Goal: Obtain resource: Download file/media

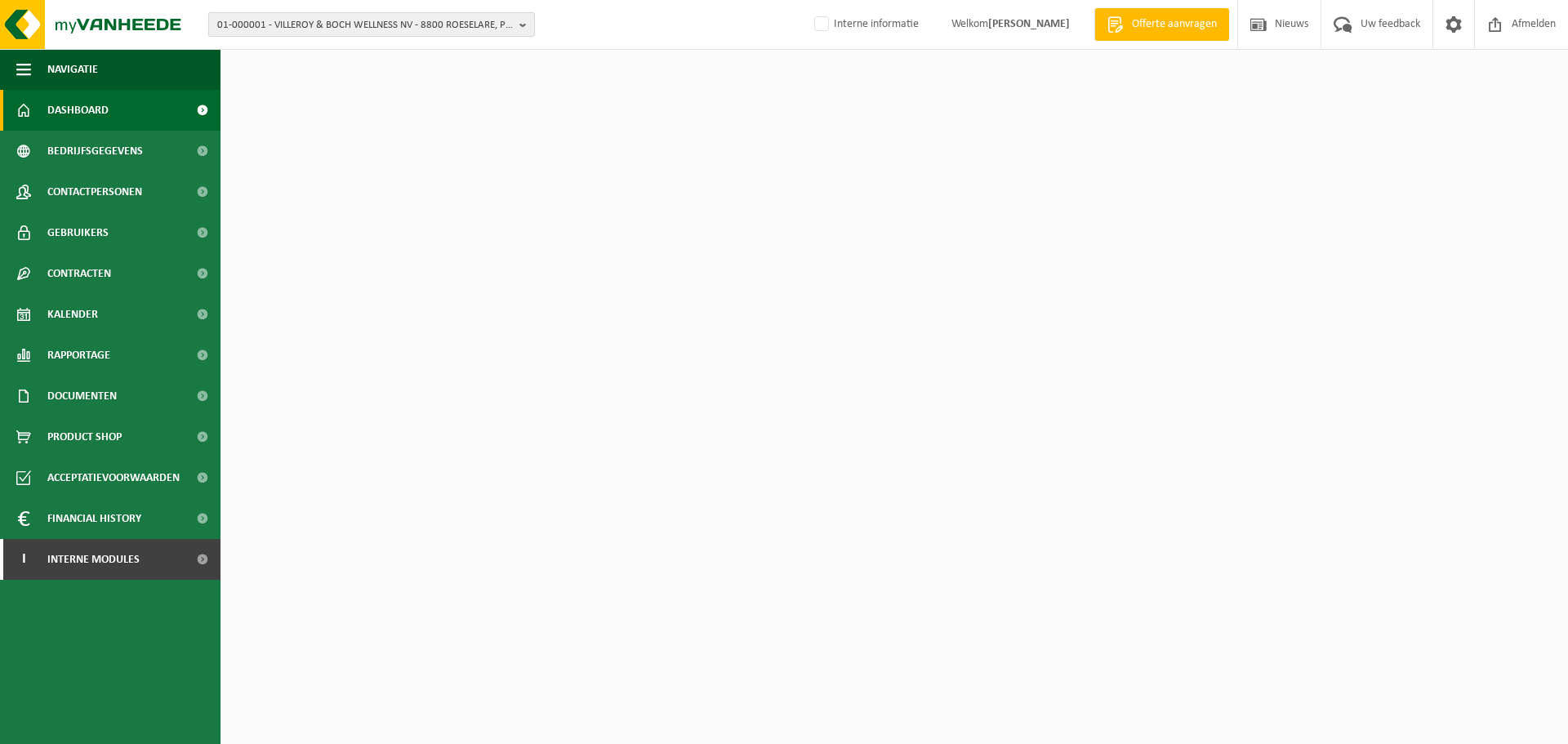
click at [347, 31] on span "01-000001 - VILLEROY & BOCH WELLNESS NV - 8800 ROESELARE, POPULIERSTRAAT 1" at bounding box center [365, 25] width 296 height 24
paste input "10-875384"
type input "10-875384"
click at [349, 67] on li "10-875384 - VRIJ TECHNISCH INSTITUUT - 8200 SINT-ANDRIES, VAARTDIJKSTRAAT 3" at bounding box center [371, 76] width 318 height 21
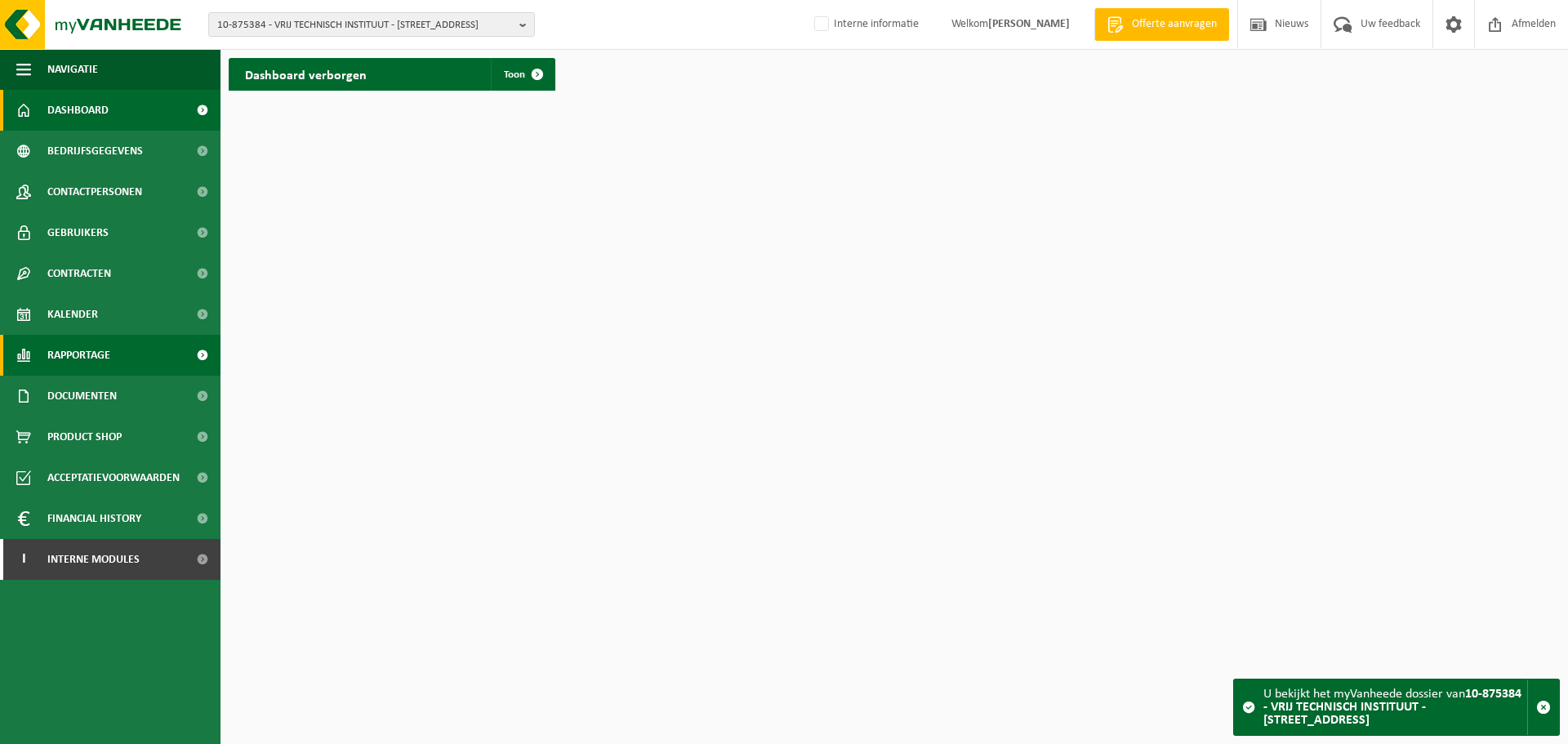
click at [93, 347] on span "Rapportage" at bounding box center [79, 354] width 63 height 40
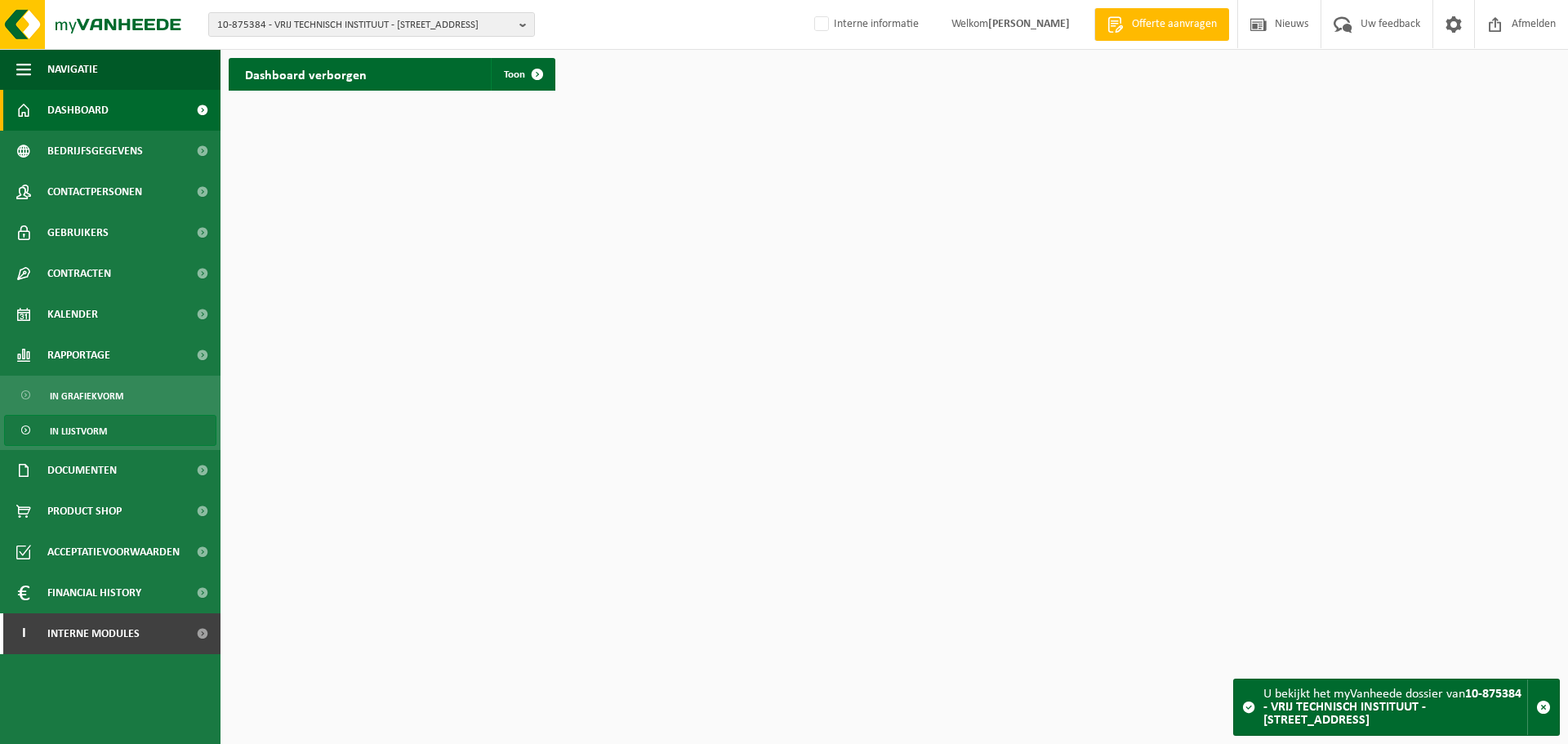
click at [84, 423] on span "In lijstvorm" at bounding box center [78, 431] width 58 height 31
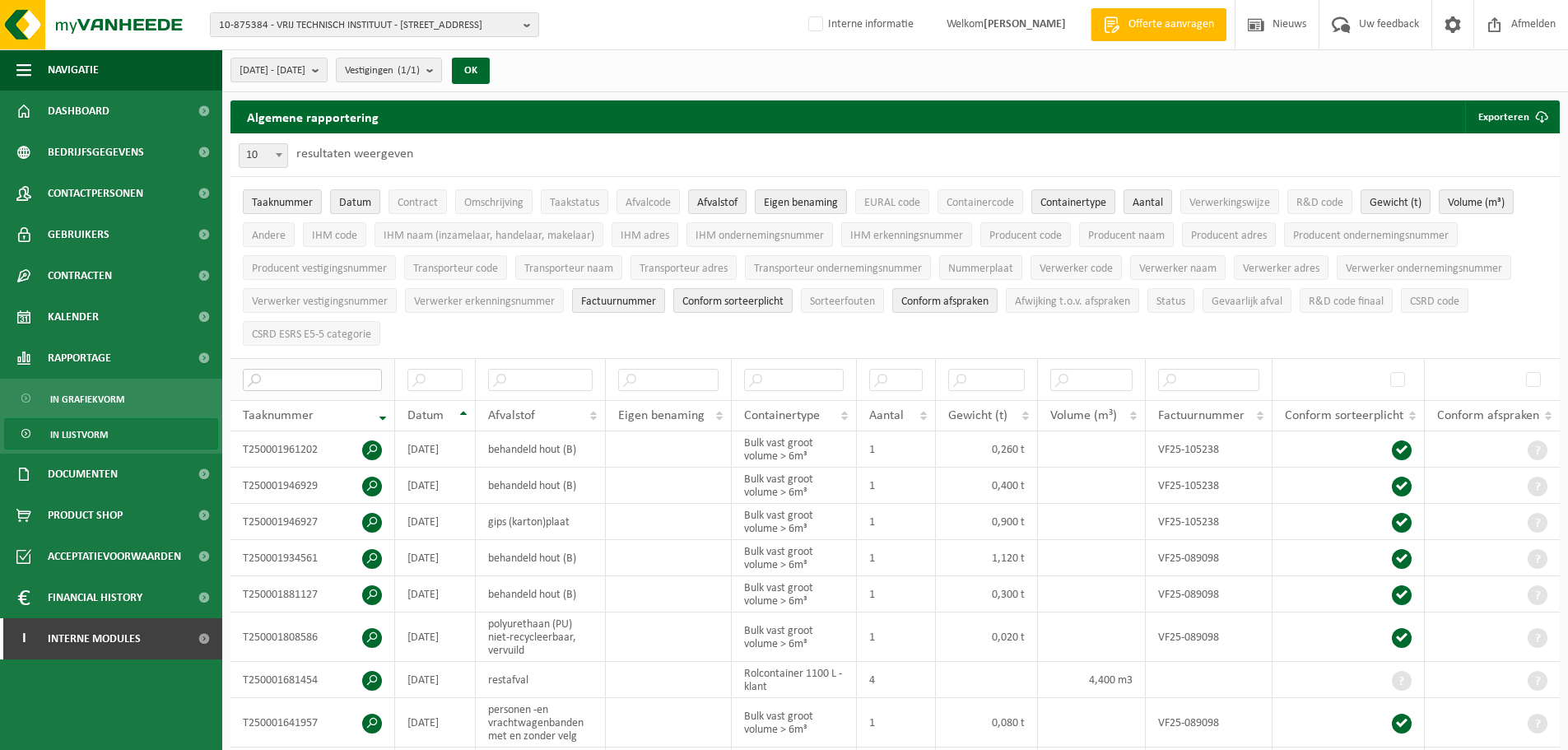
click at [333, 373] on input "text" at bounding box center [312, 380] width 139 height 23
paste input "T240003119815"
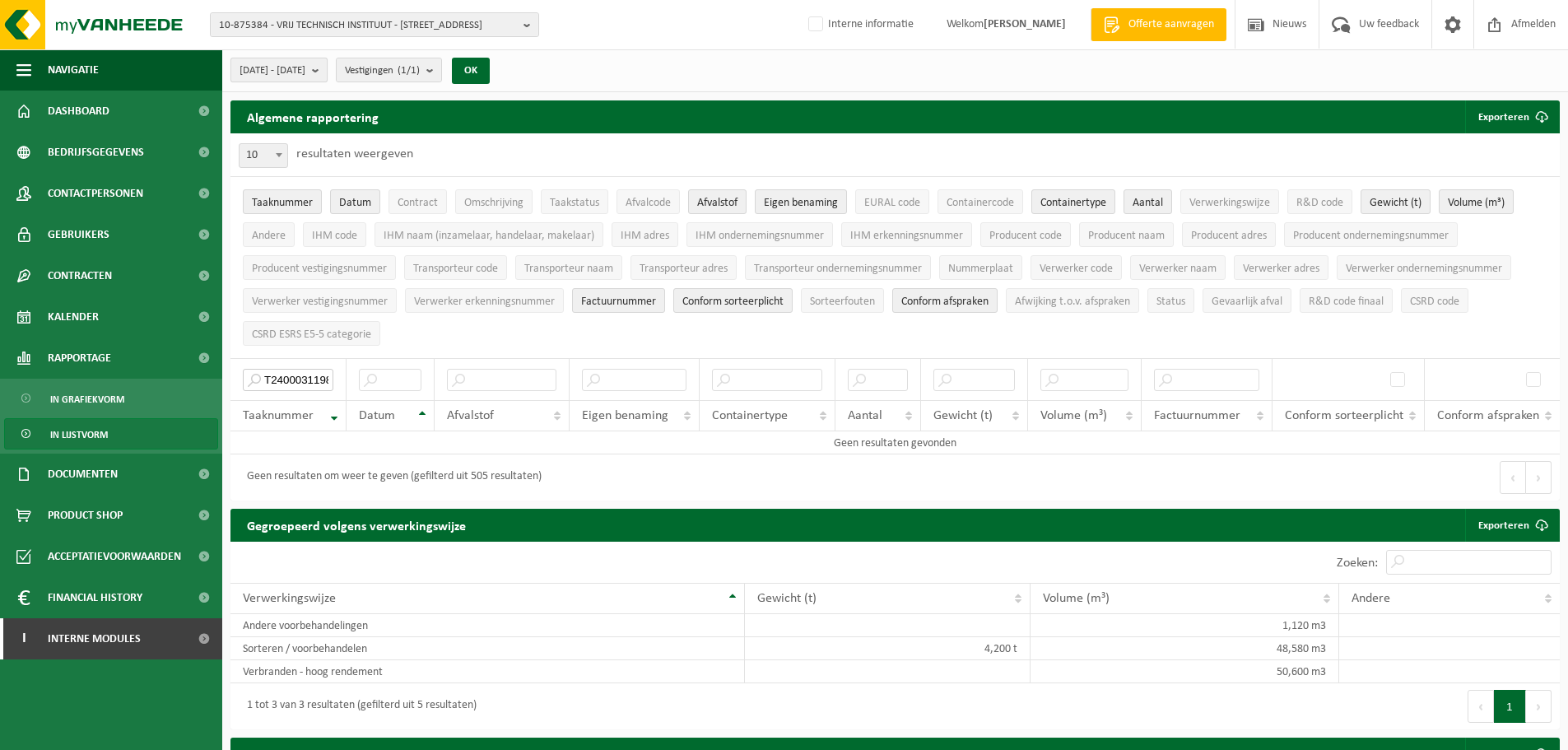
type input "T240003119815"
click at [305, 79] on span "2025-03-01 - 2025-08-26" at bounding box center [272, 70] width 66 height 24
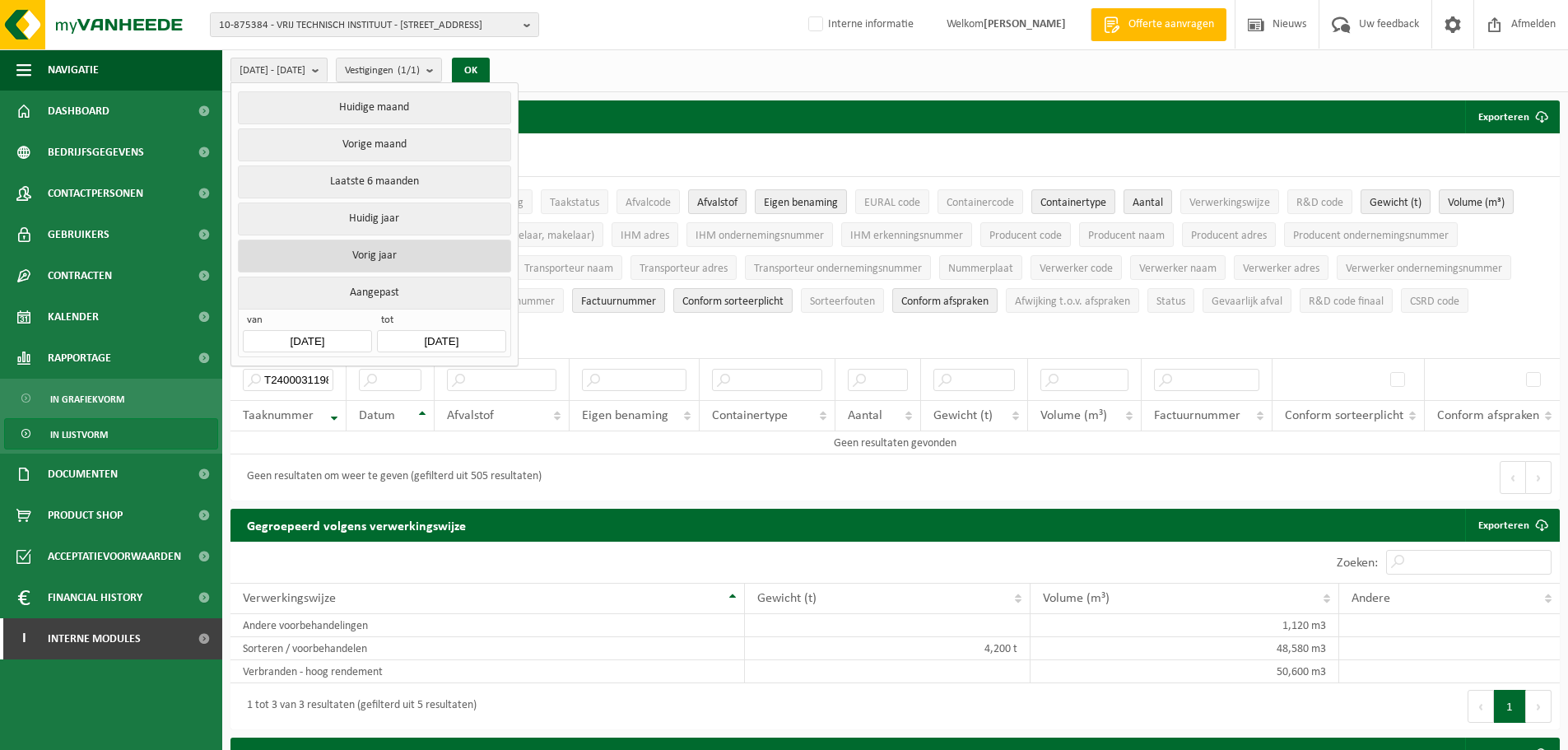
click at [381, 255] on button "Vorig jaar" at bounding box center [373, 256] width 273 height 33
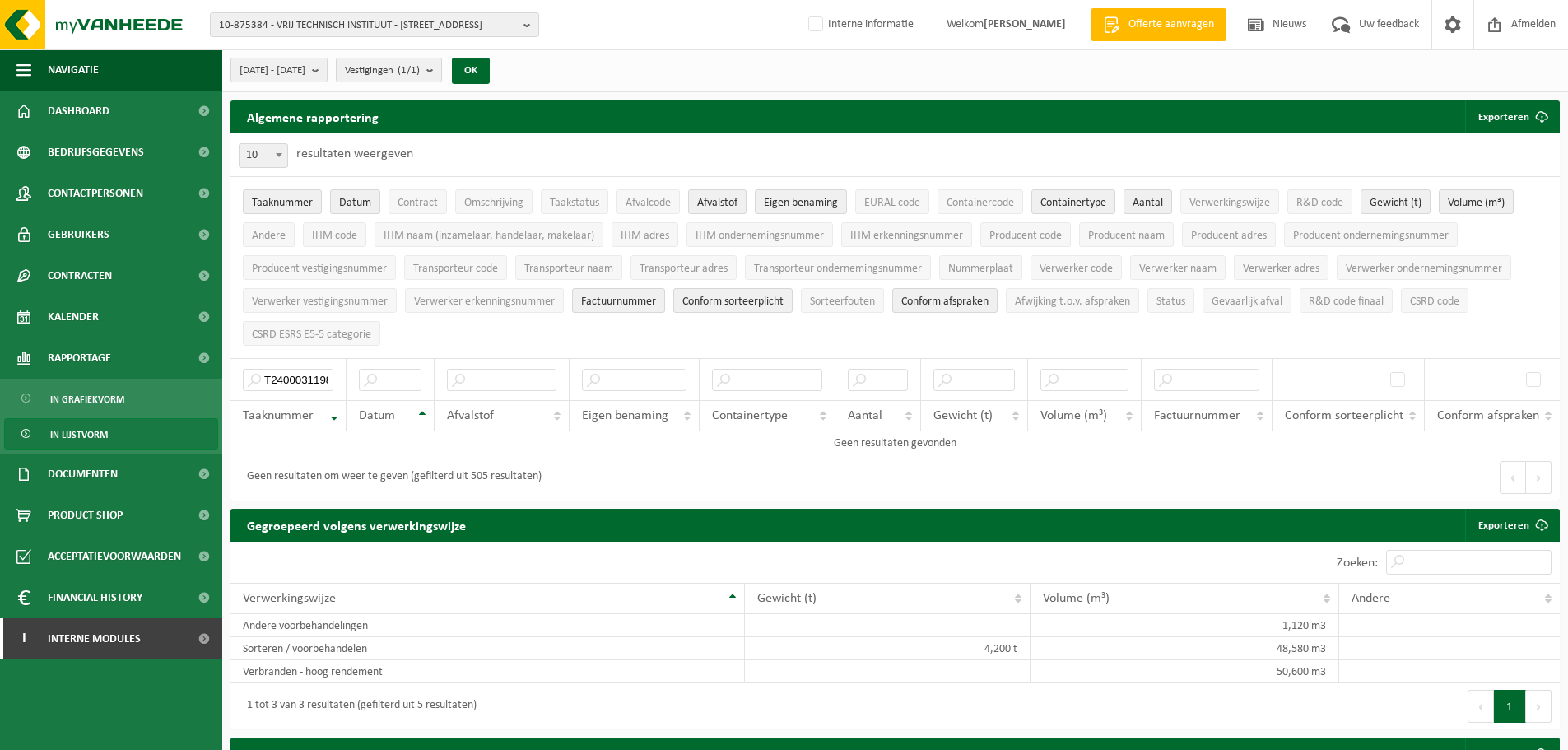
click at [508, 85] on div "2024-01-01 - 2024-12-31 Huidige maand Vorige maand Laatste 6 maanden Huidig jaa…" at bounding box center [364, 70] width 286 height 35
click at [489, 70] on button "OK" at bounding box center [471, 71] width 38 height 26
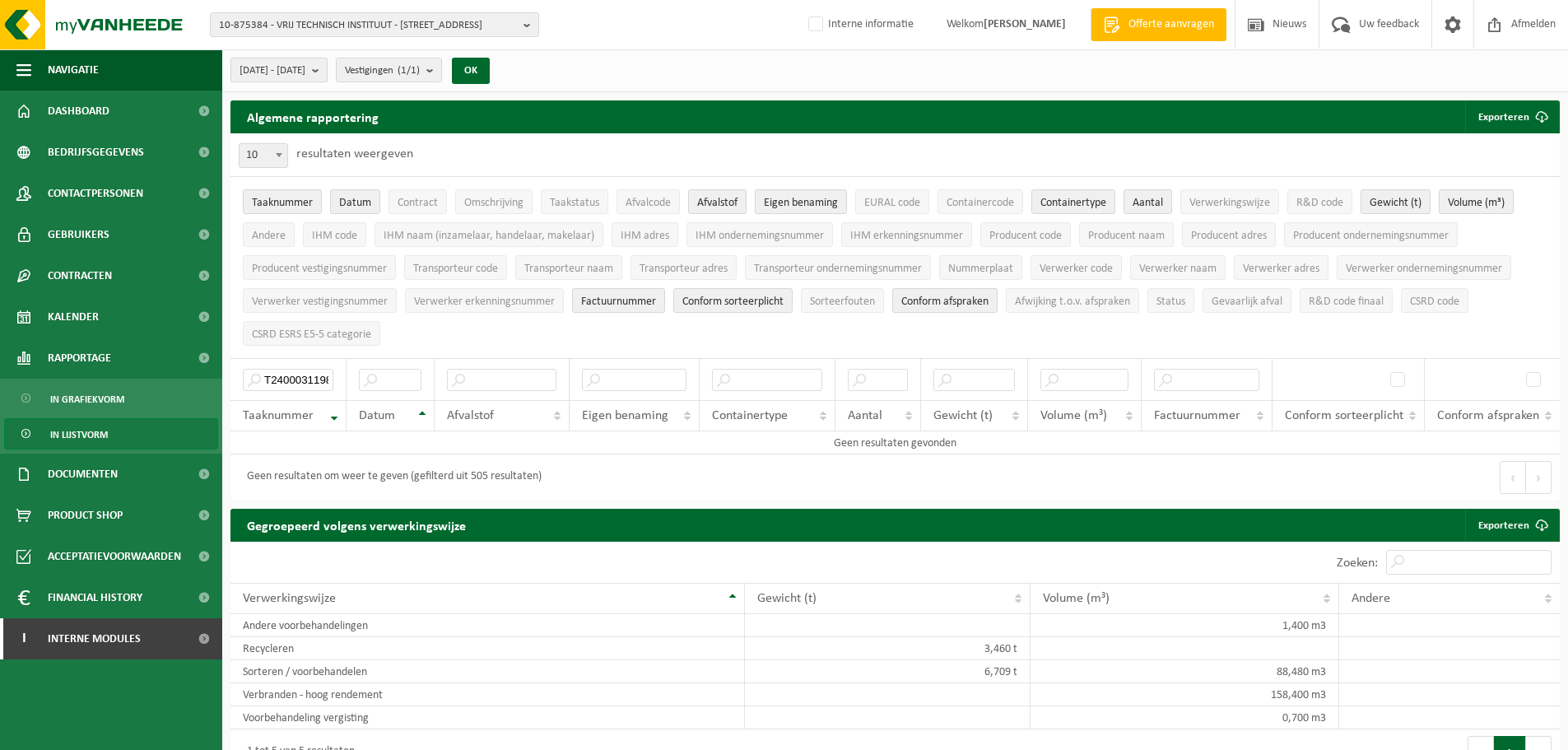
click at [327, 65] on b "submit" at bounding box center [319, 69] width 15 height 23
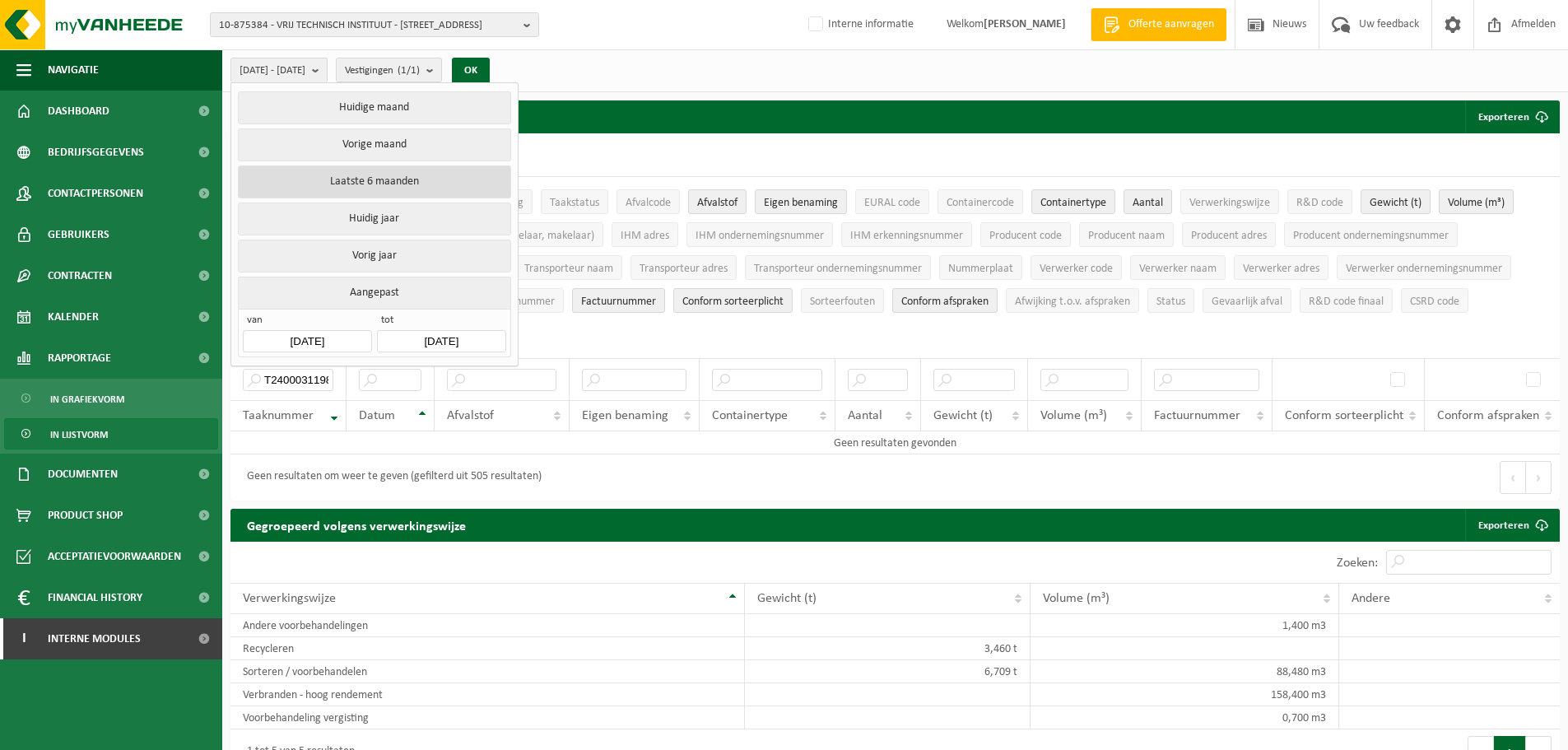
click at [423, 183] on button "Laatste 6 maanden" at bounding box center [373, 182] width 273 height 33
type input "[DATE]"
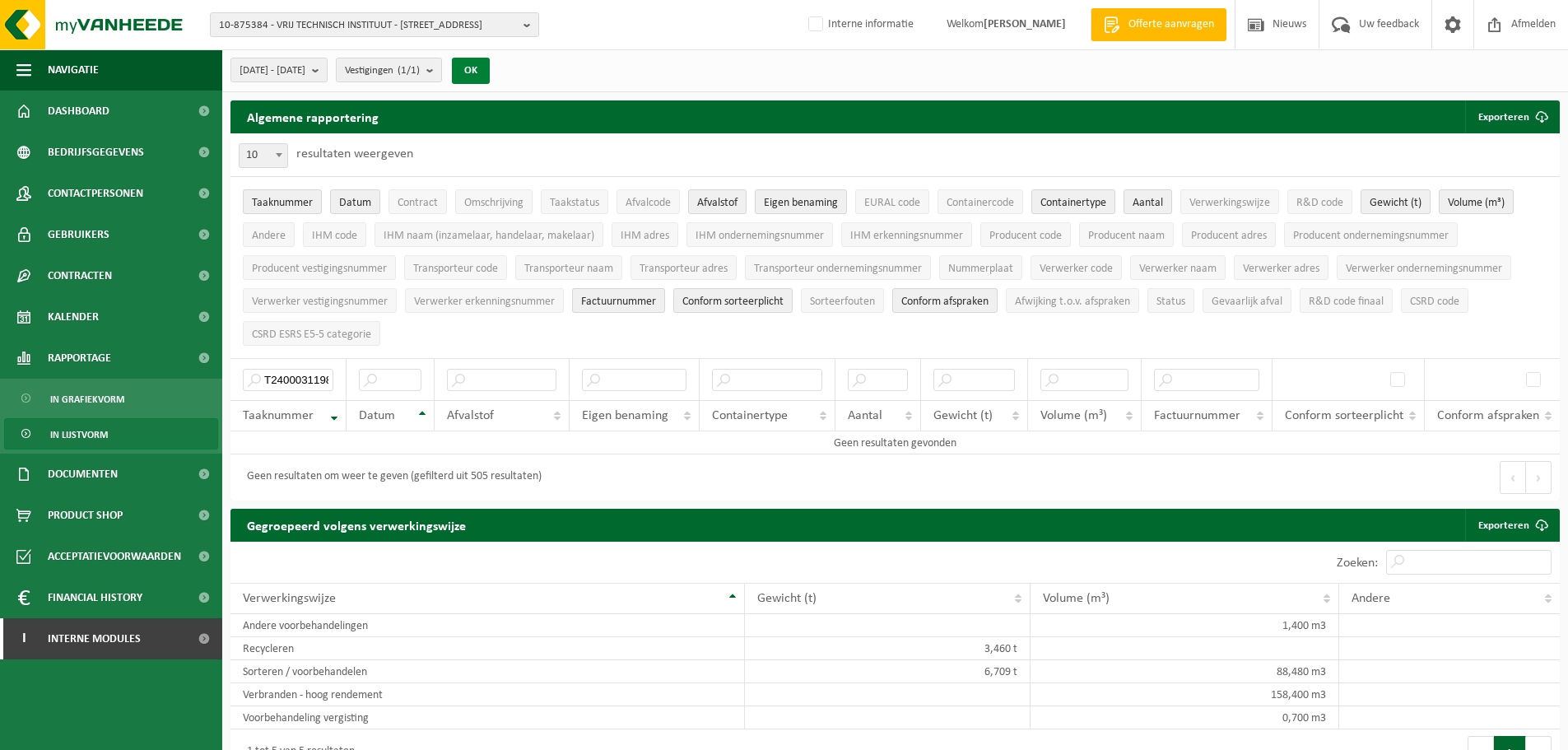
click at [489, 69] on button "OK" at bounding box center [471, 71] width 38 height 26
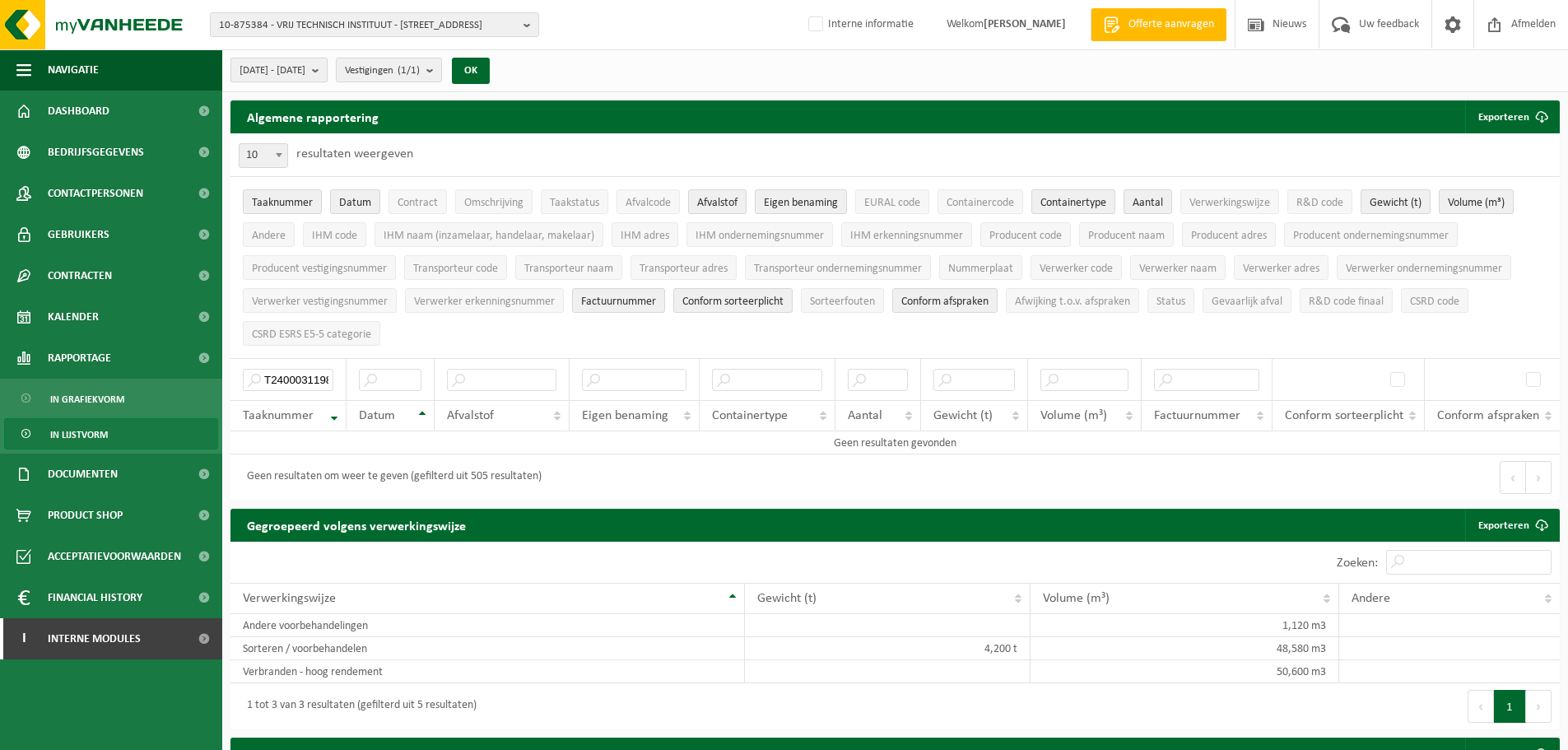
click at [305, 72] on span "[DATE] - [DATE]" at bounding box center [272, 70] width 66 height 24
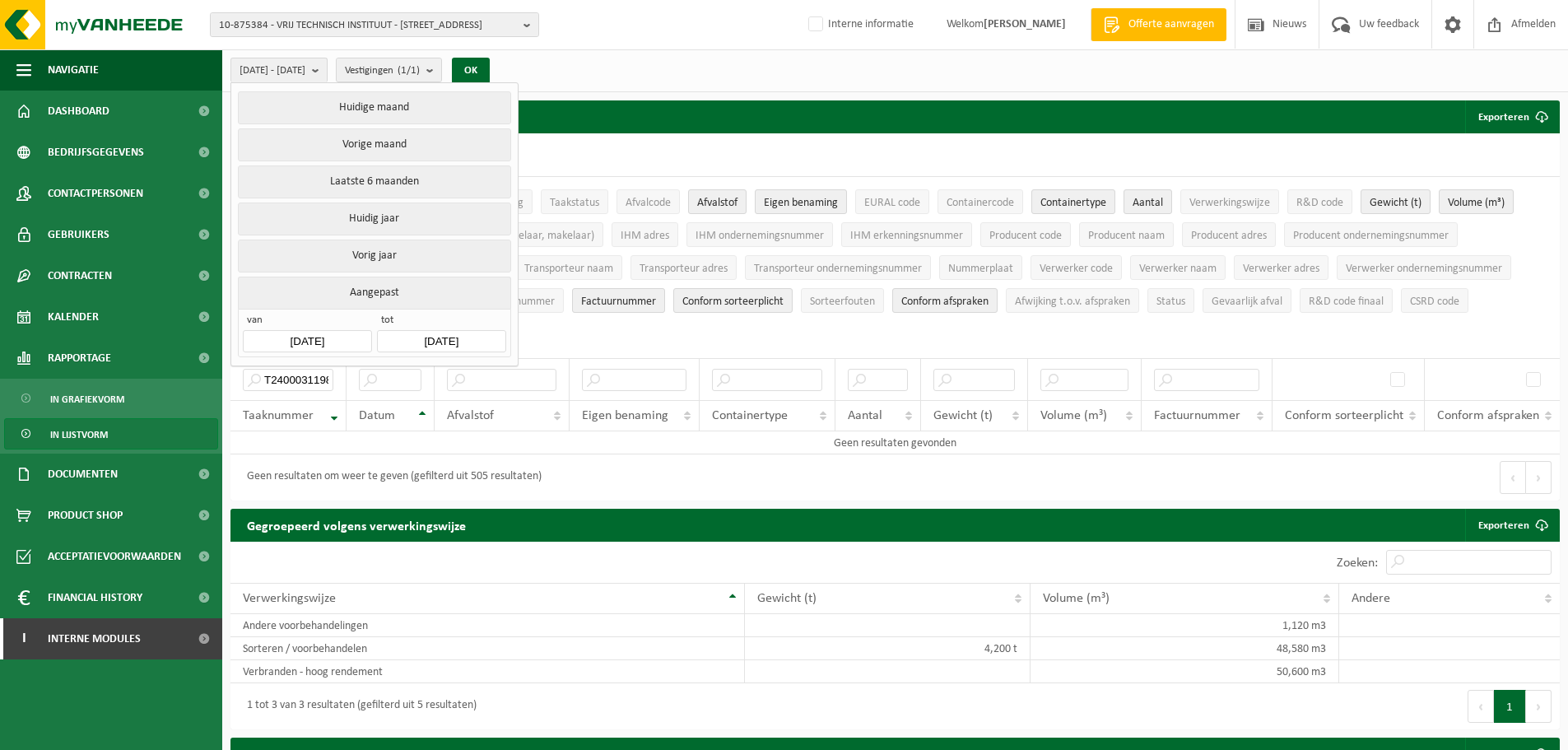
click at [317, 348] on div "van 2025-03-01 tot 2025-08-26" at bounding box center [373, 334] width 273 height 49
click at [315, 339] on input "[DATE]" at bounding box center [307, 341] width 129 height 23
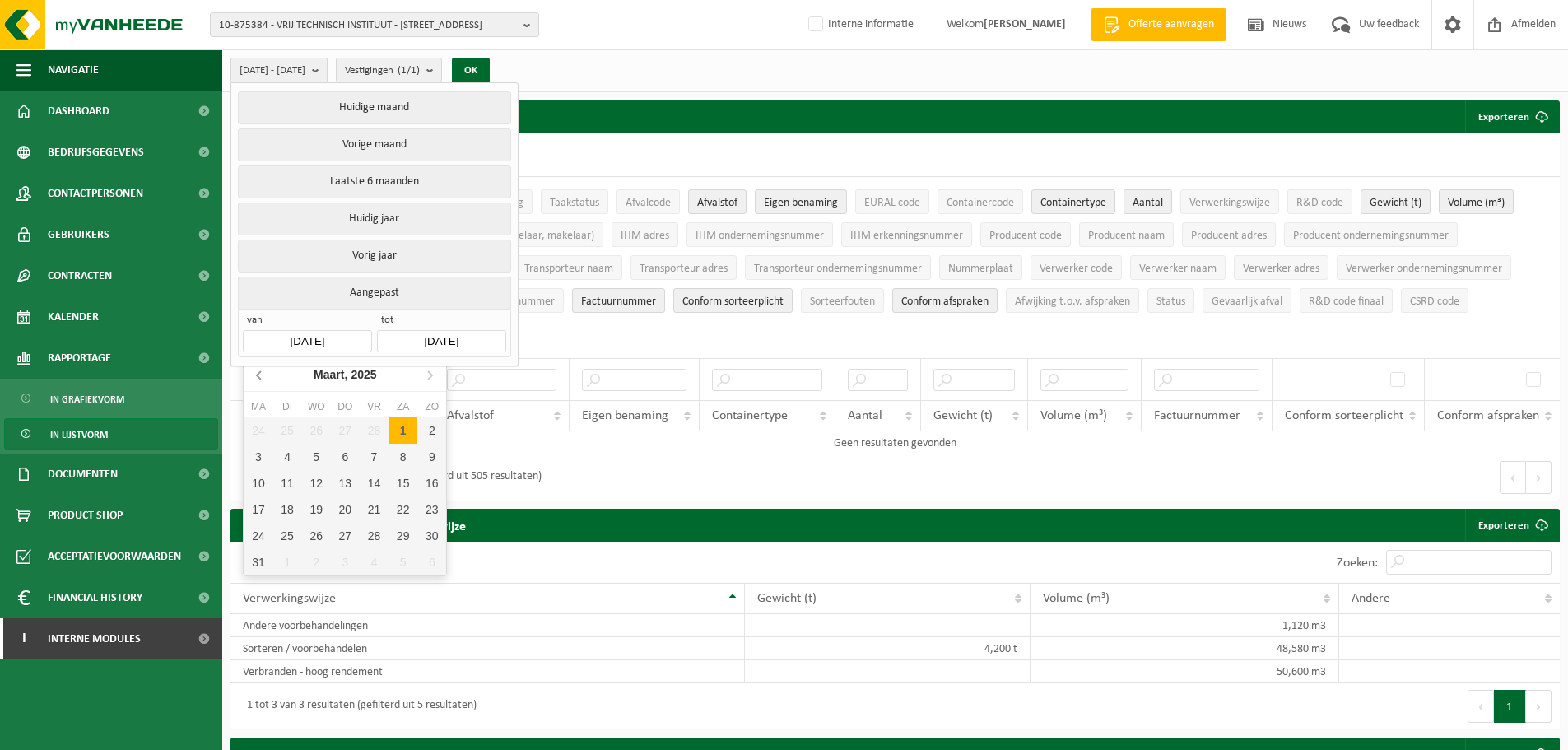
click at [258, 375] on icon at bounding box center [258, 375] width 5 height 8
click at [365, 434] on div "1" at bounding box center [374, 430] width 29 height 26
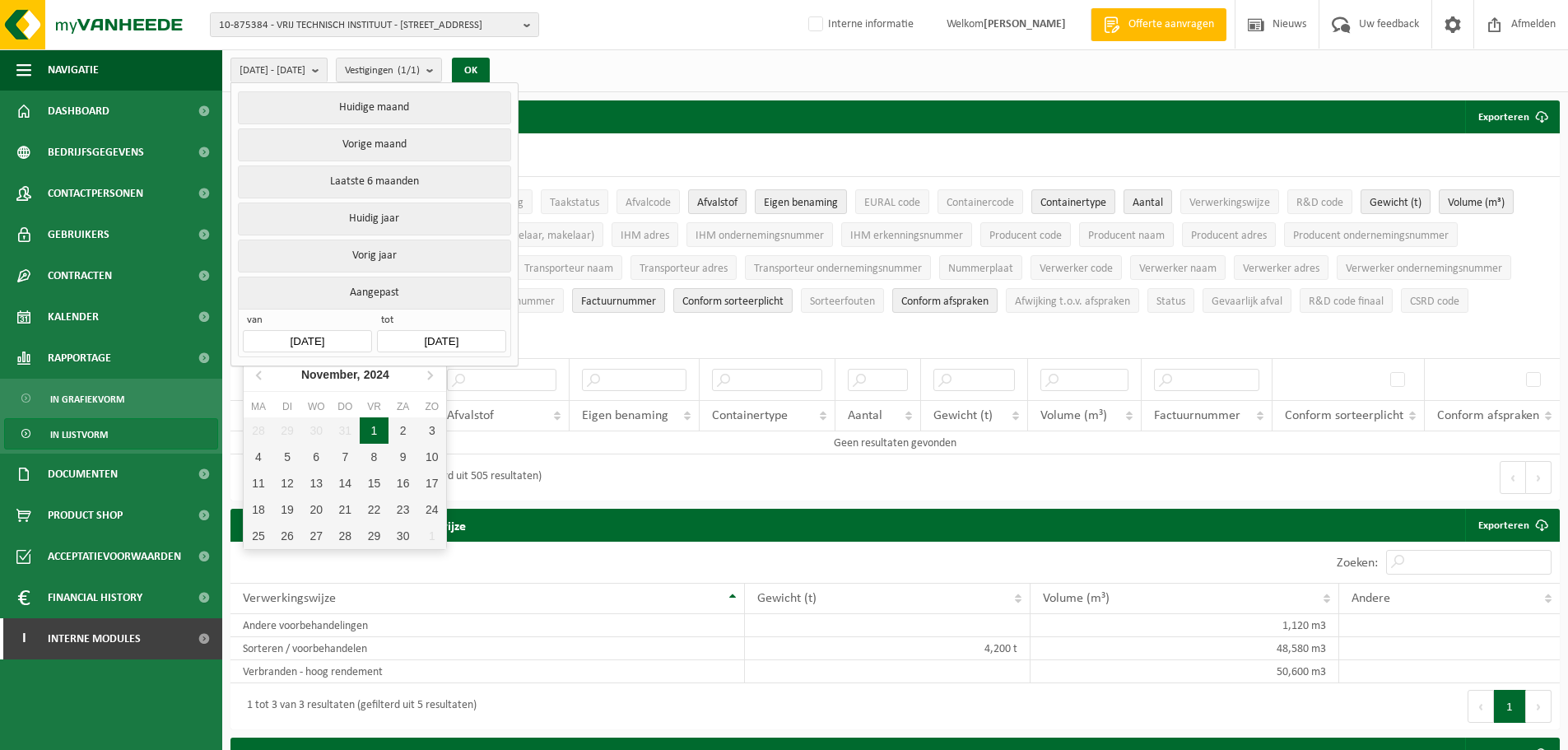
type input "[DATE]"
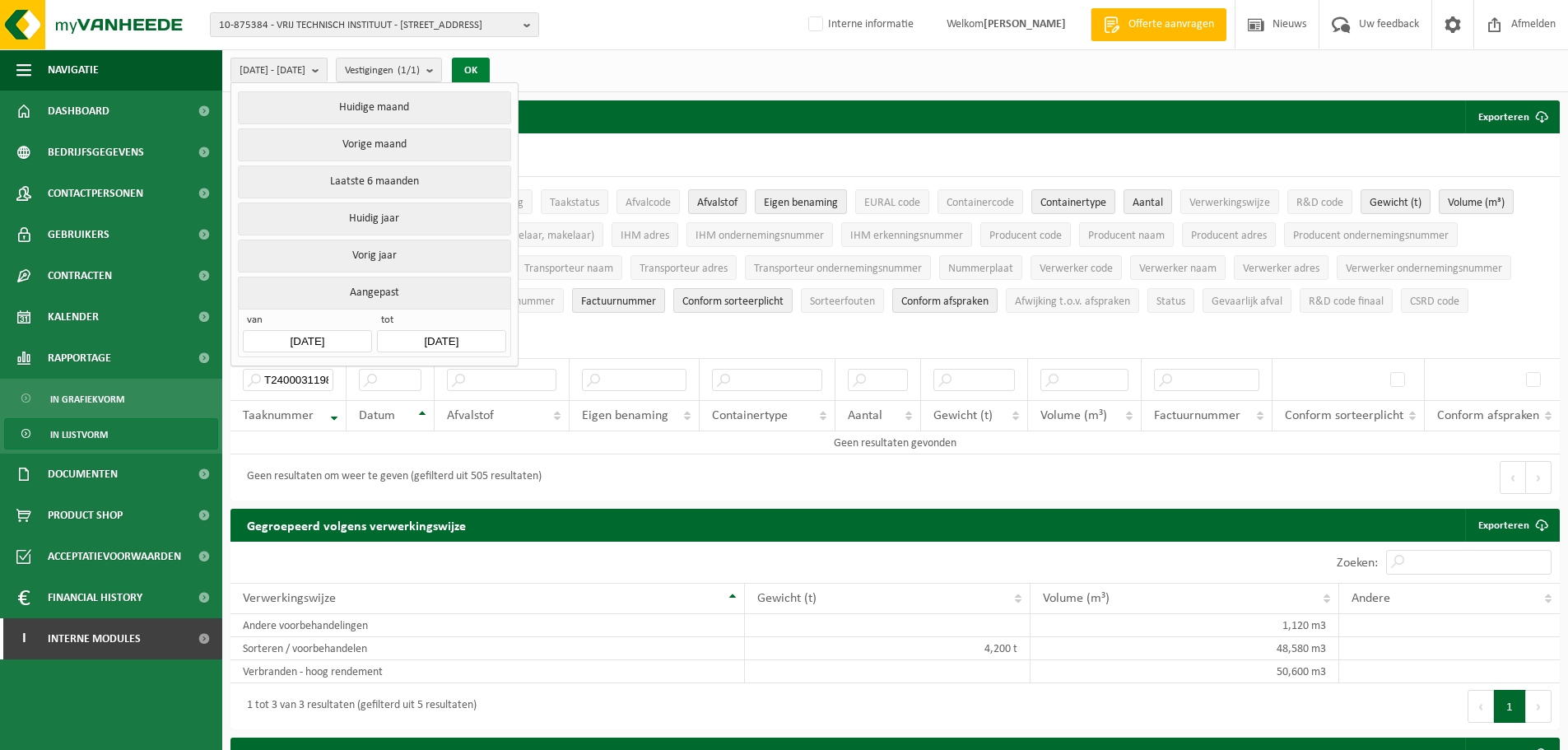
click at [489, 76] on button "OK" at bounding box center [471, 71] width 38 height 26
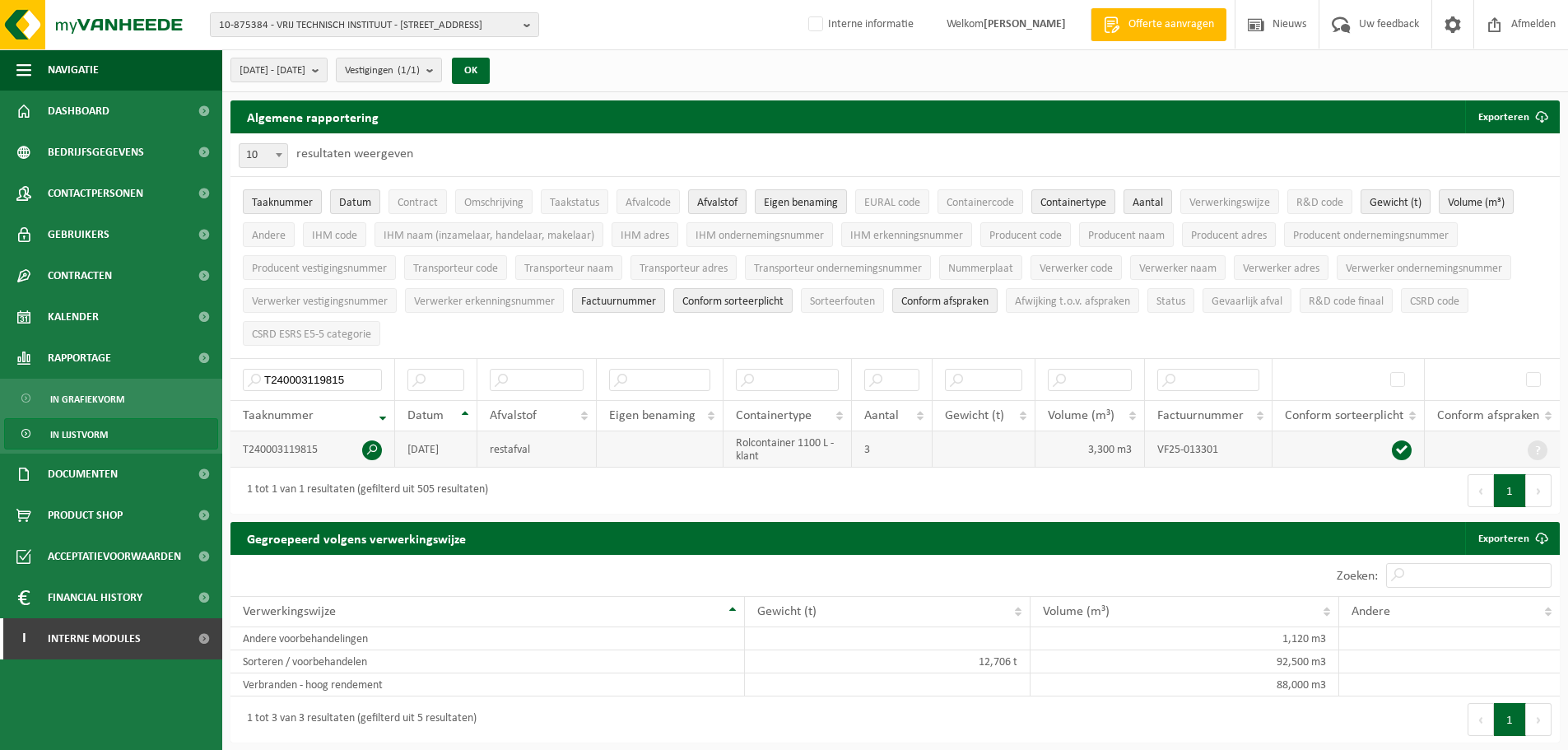
click at [378, 453] on span at bounding box center [373, 451] width 20 height 20
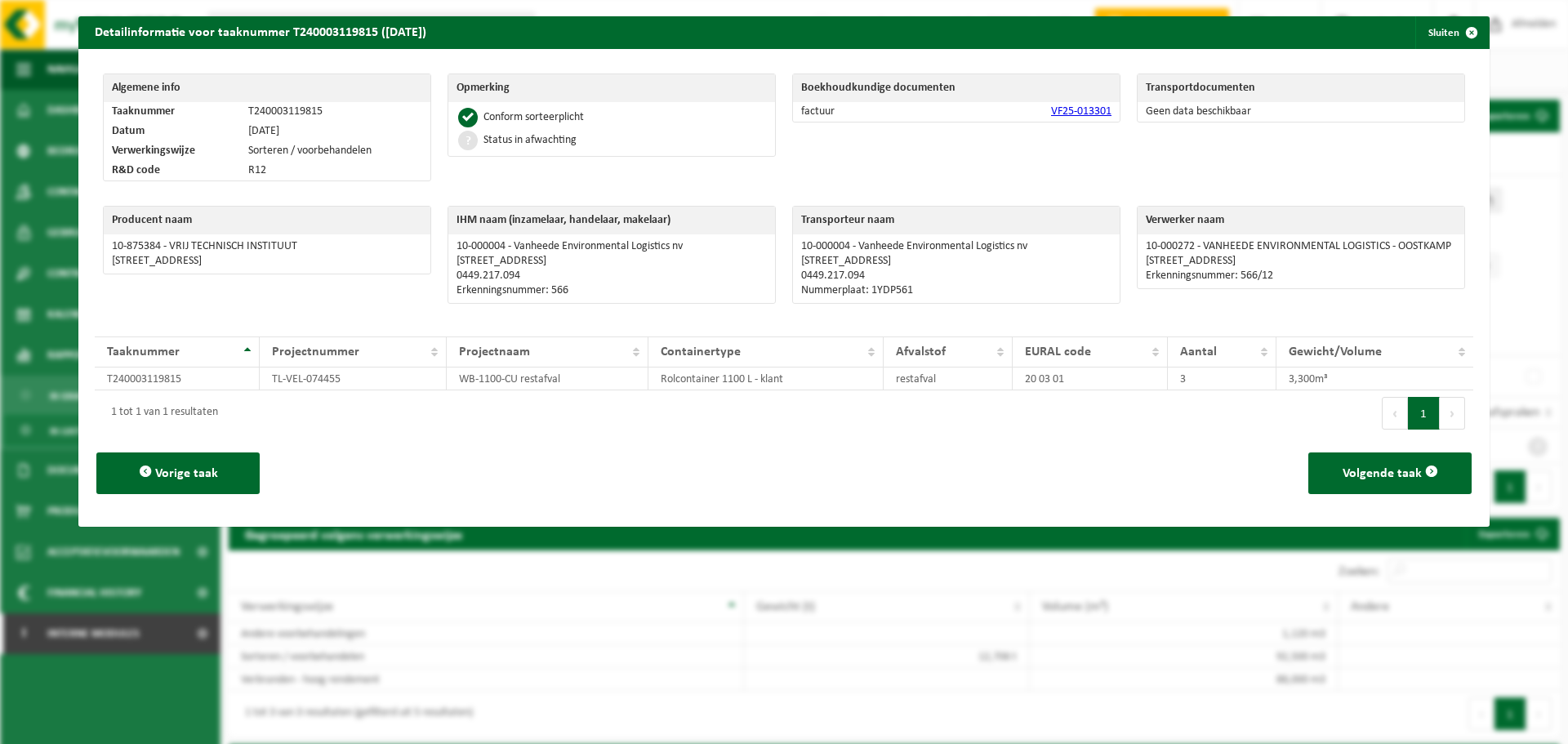
click at [1081, 112] on link "VF25-013301" at bounding box center [1081, 112] width 60 height 13
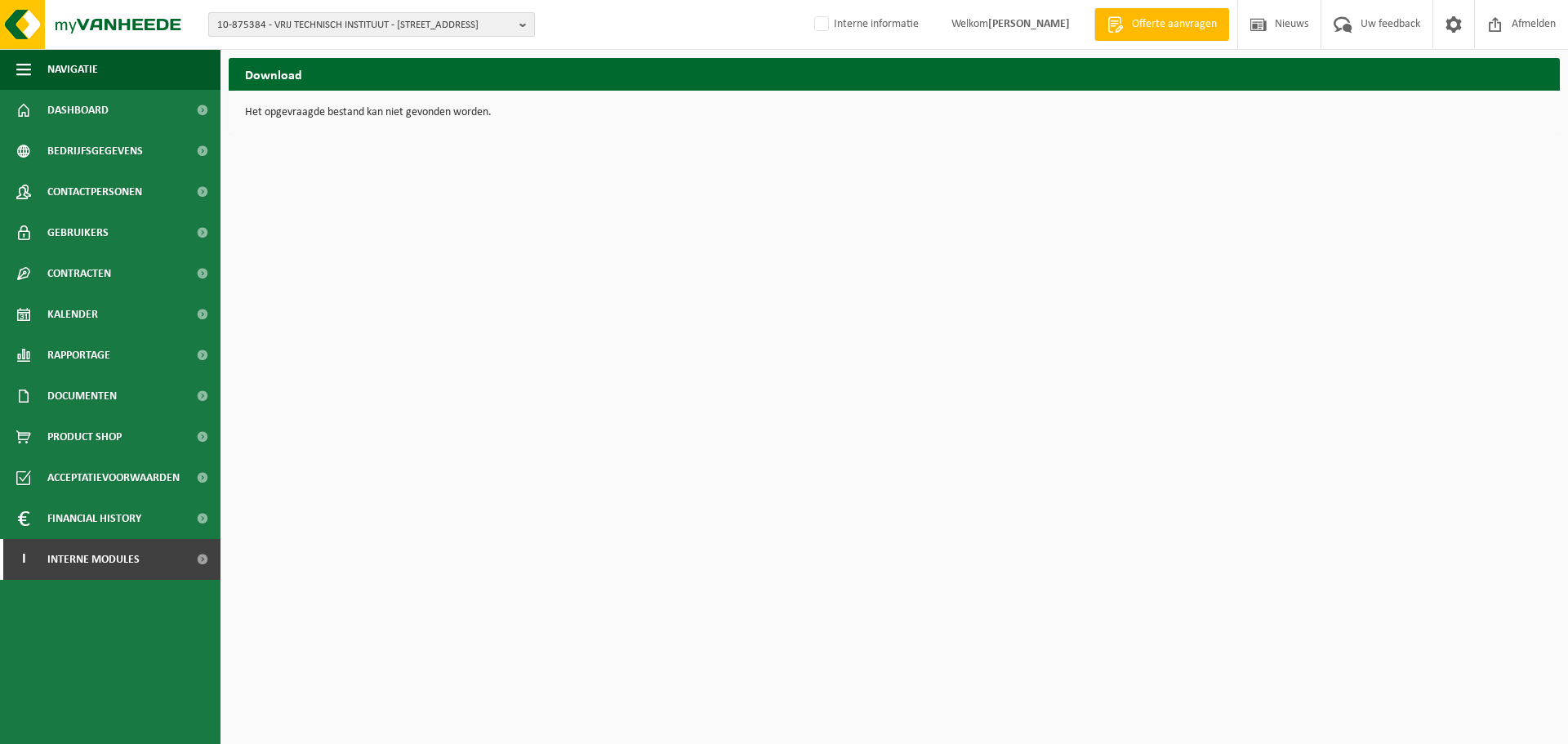
click at [476, 22] on span "10-875384 - VRIJ TECHNISCH INSTITUUT - [STREET_ADDRESS]" at bounding box center [365, 25] width 296 height 24
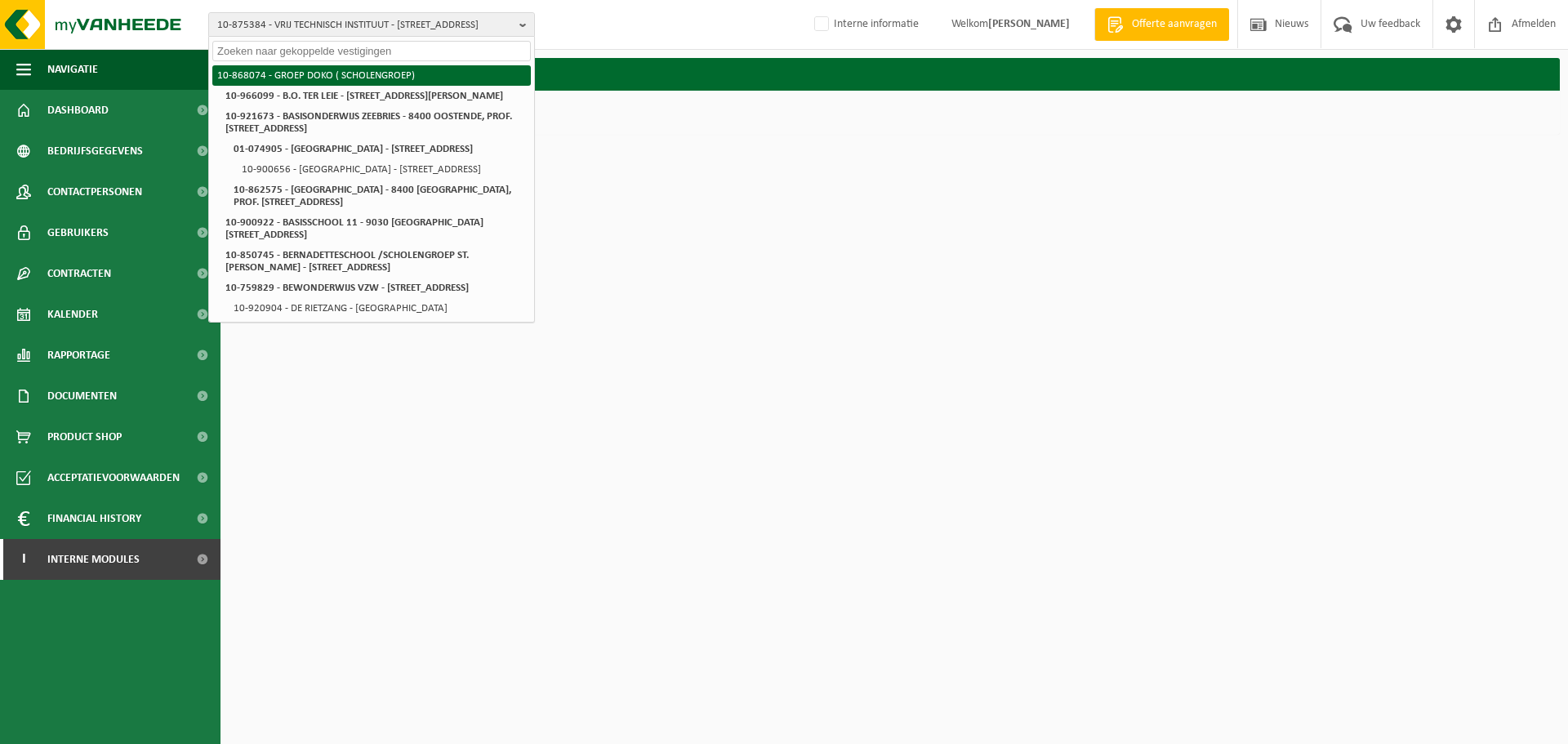
click at [385, 76] on li "10-868074 - GROEP DOKO ( SCHOLENGROEP)" at bounding box center [371, 76] width 318 height 21
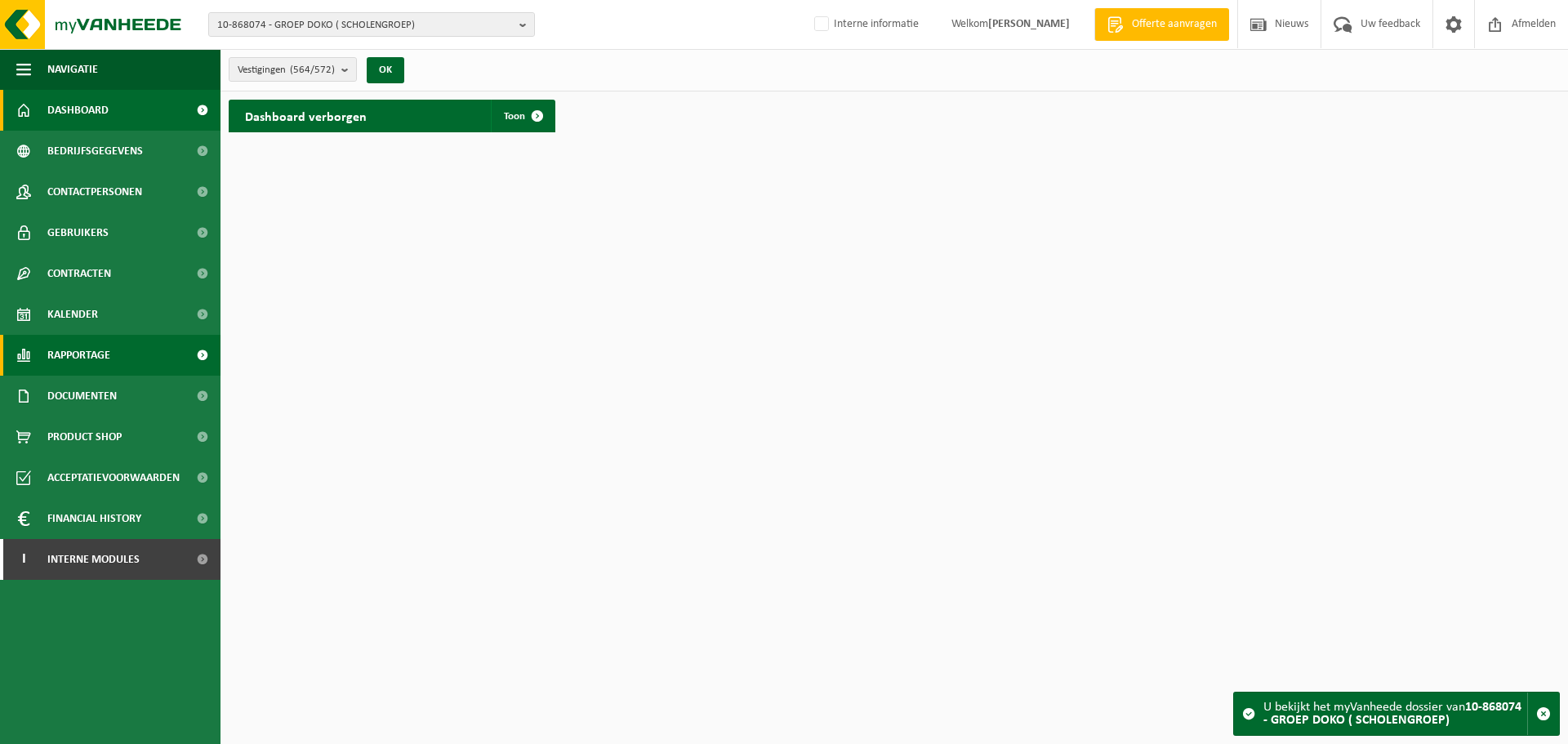
click at [82, 361] on span "Rapportage" at bounding box center [79, 354] width 63 height 40
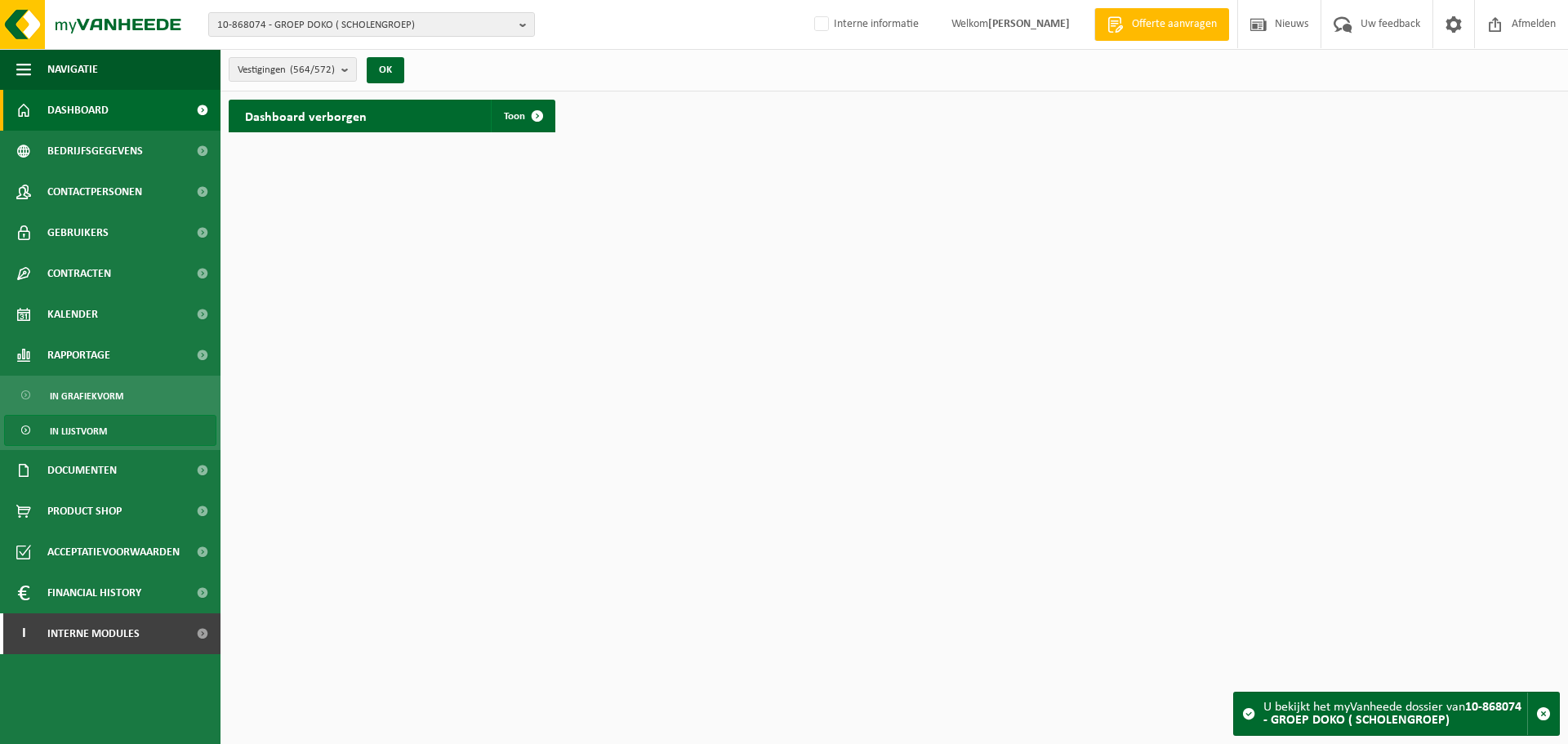
click at [87, 432] on span "In lijstvorm" at bounding box center [78, 431] width 58 height 31
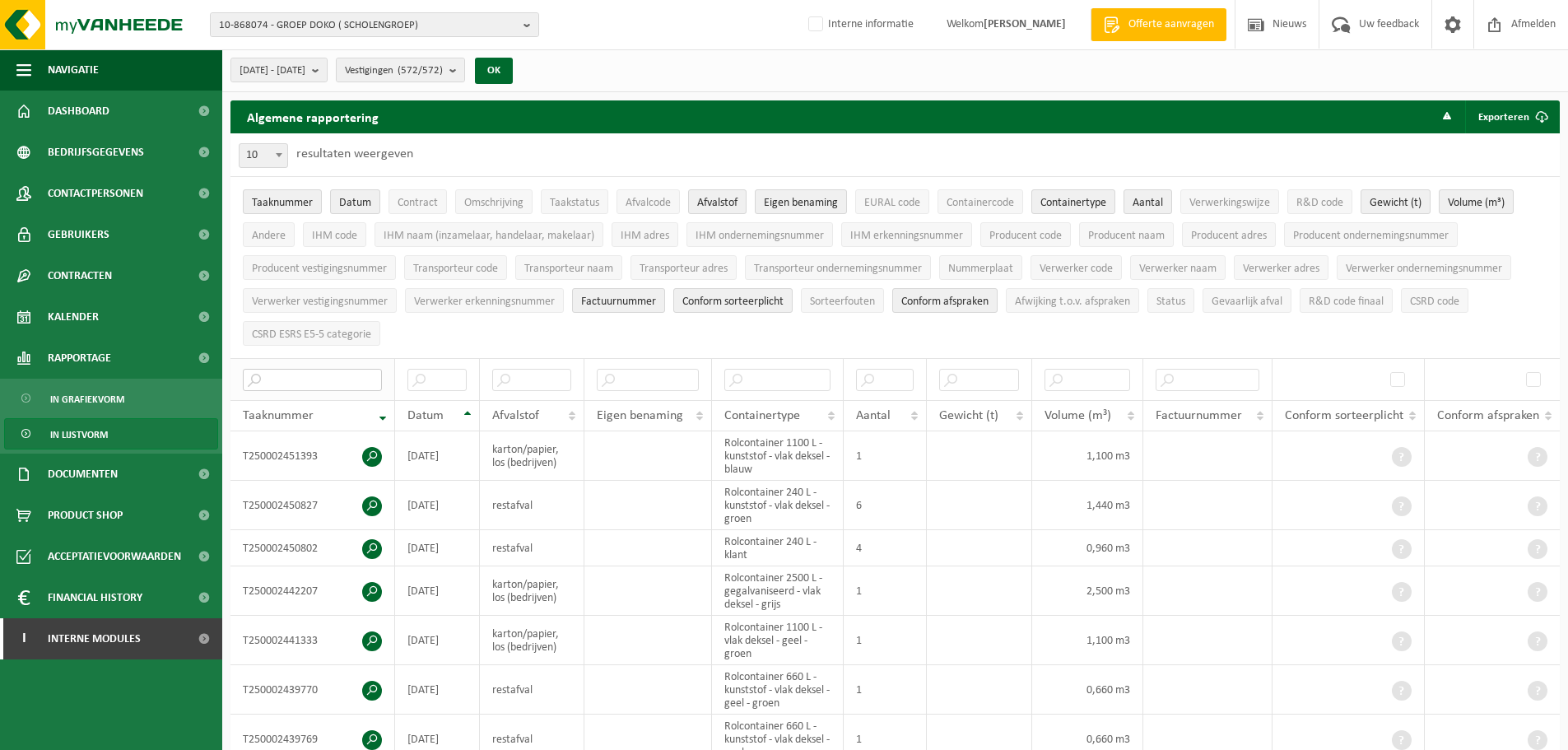
click at [305, 369] on input "text" at bounding box center [312, 380] width 139 height 23
paste input "T240003119815"
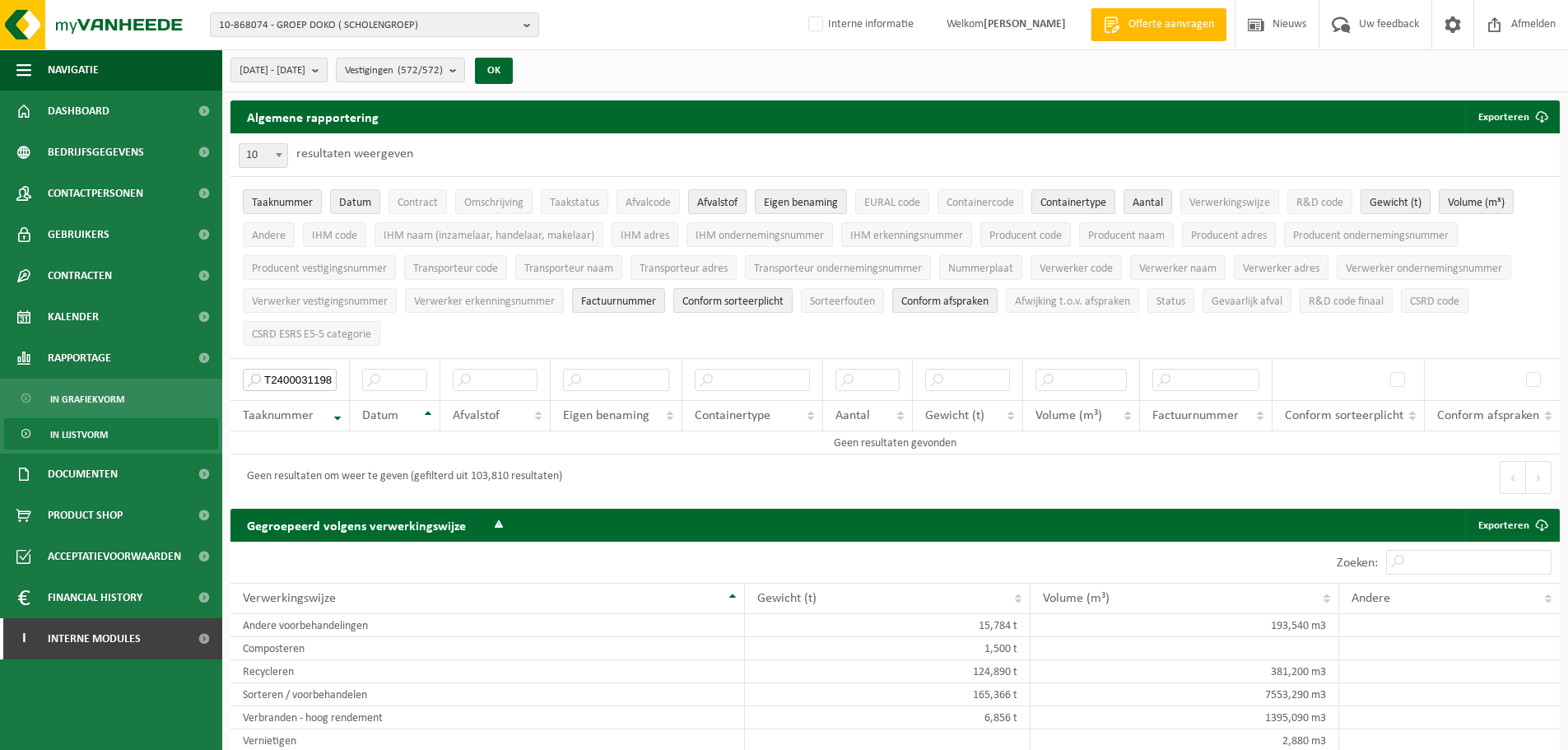
type input "T240003119815"
click at [298, 73] on span "[DATE] - [DATE]" at bounding box center [272, 70] width 66 height 24
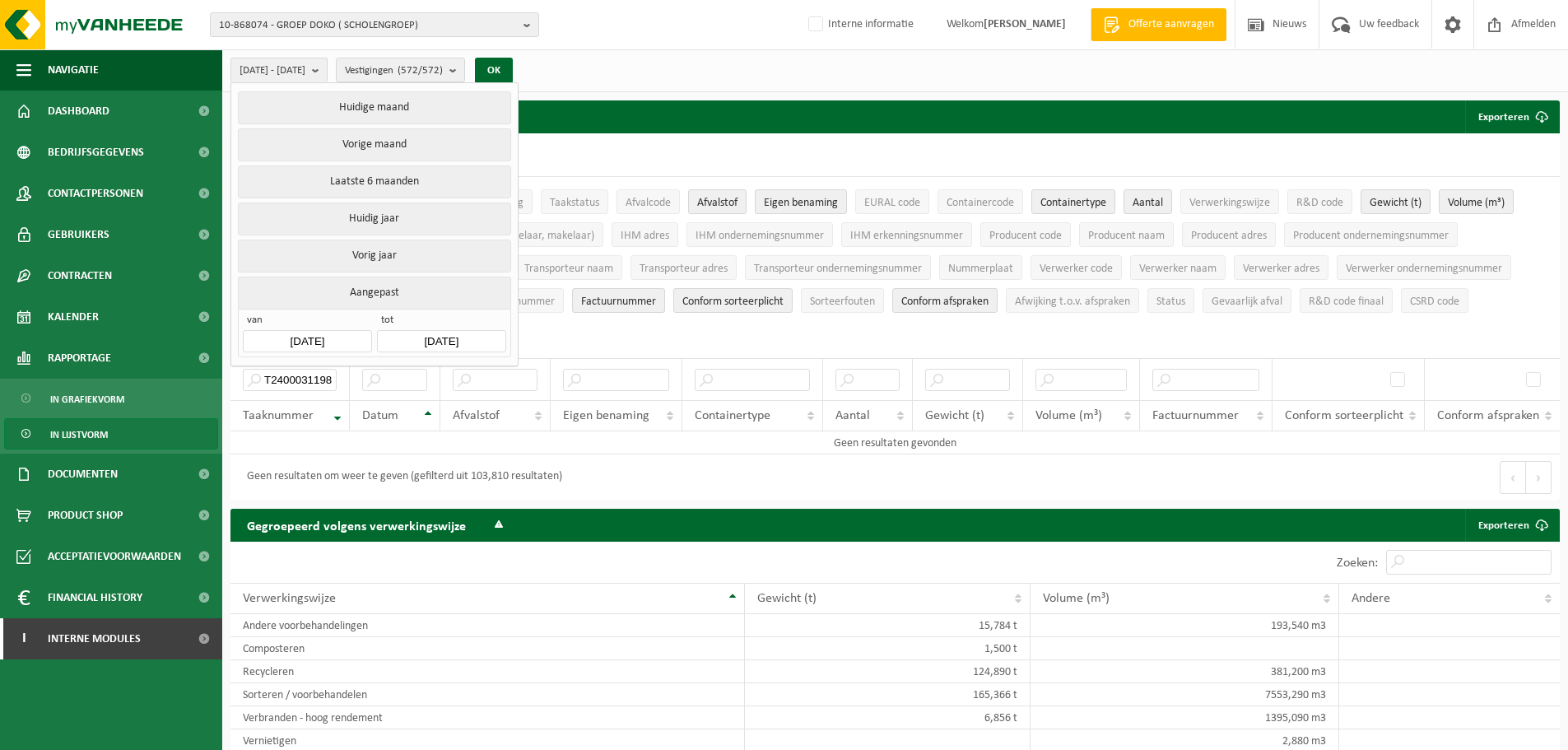
click at [284, 345] on input "[DATE]" at bounding box center [307, 341] width 129 height 23
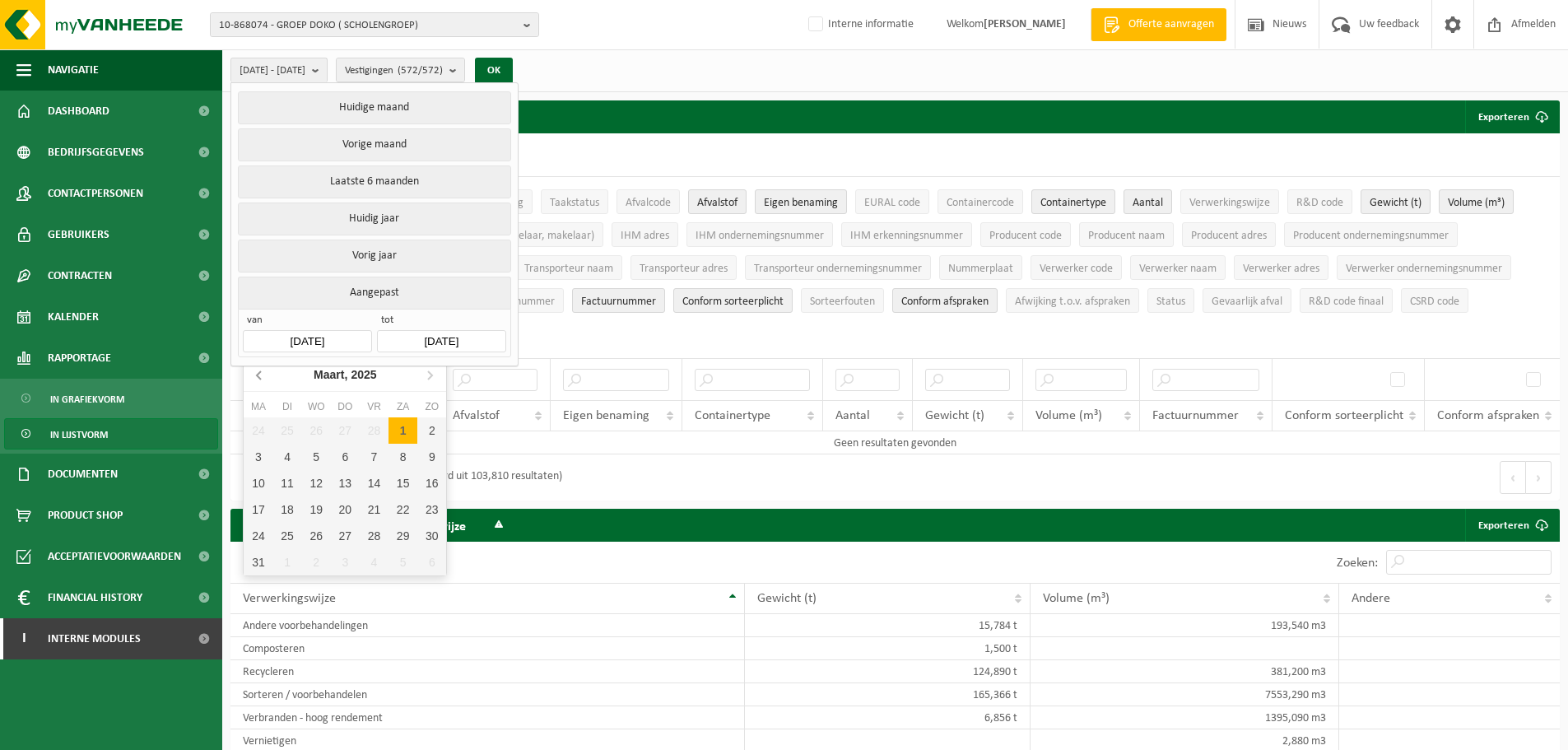
click at [265, 377] on icon at bounding box center [259, 375] width 26 height 26
click at [362, 426] on div "1" at bounding box center [374, 430] width 29 height 26
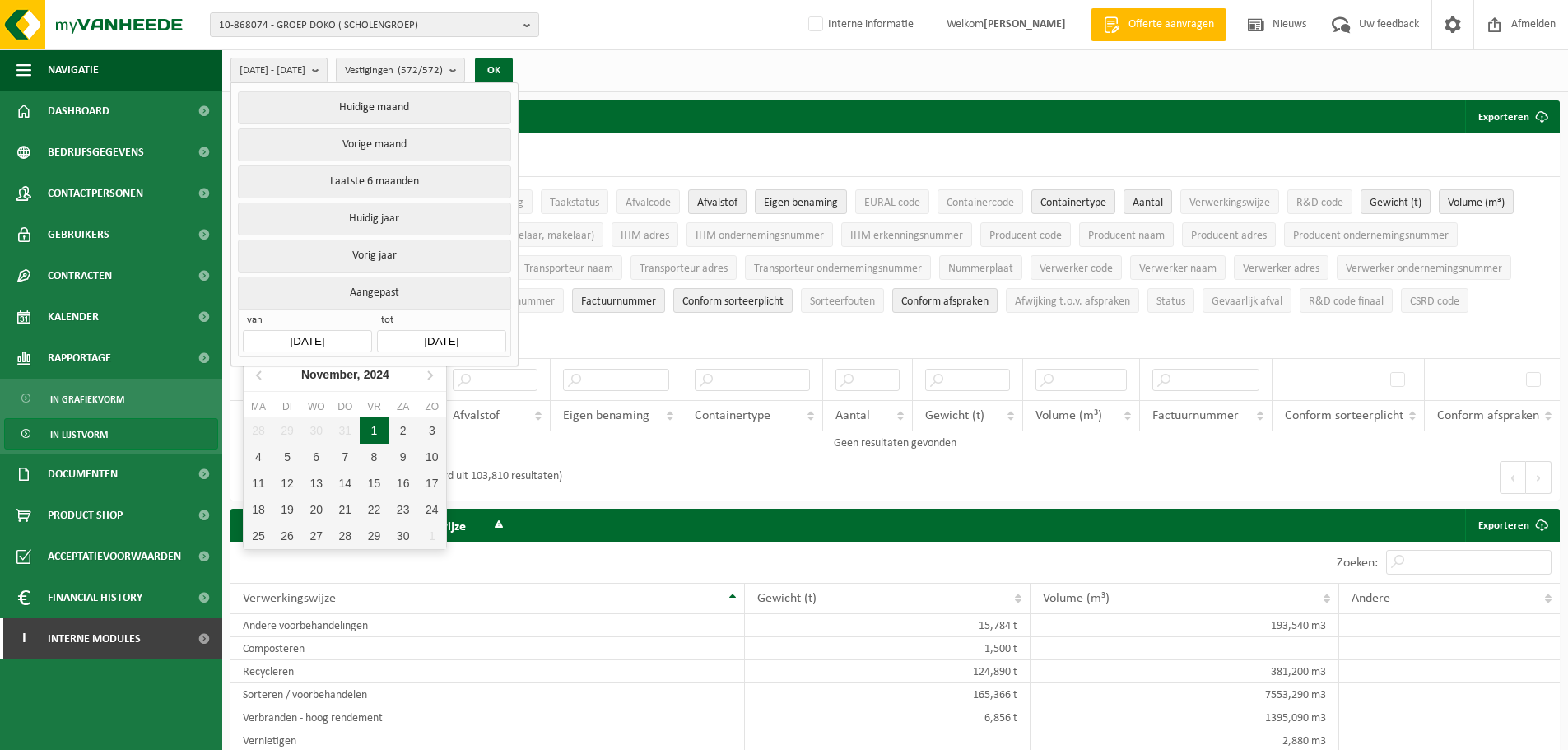
type input "[DATE]"
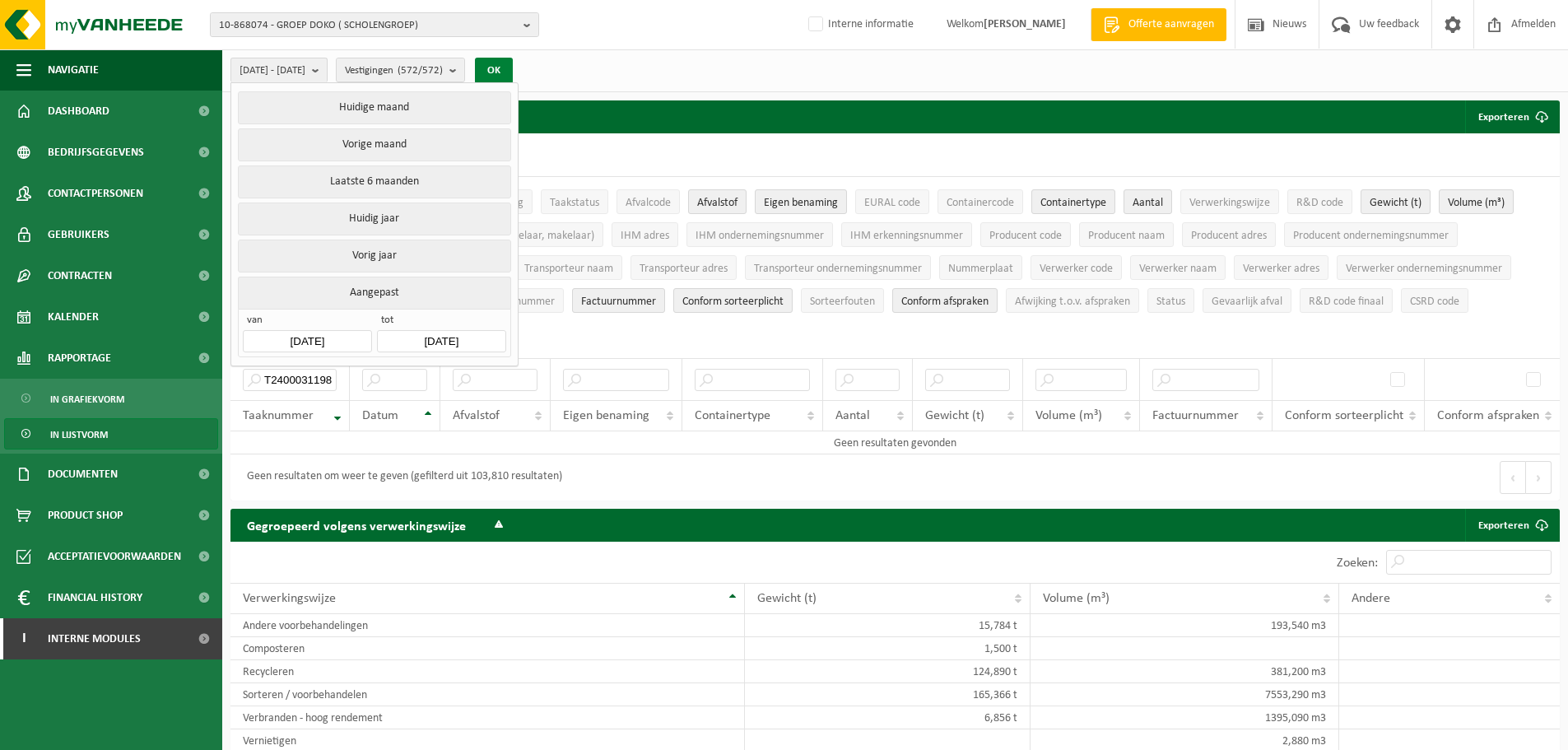
click at [513, 74] on button "OK" at bounding box center [494, 71] width 38 height 26
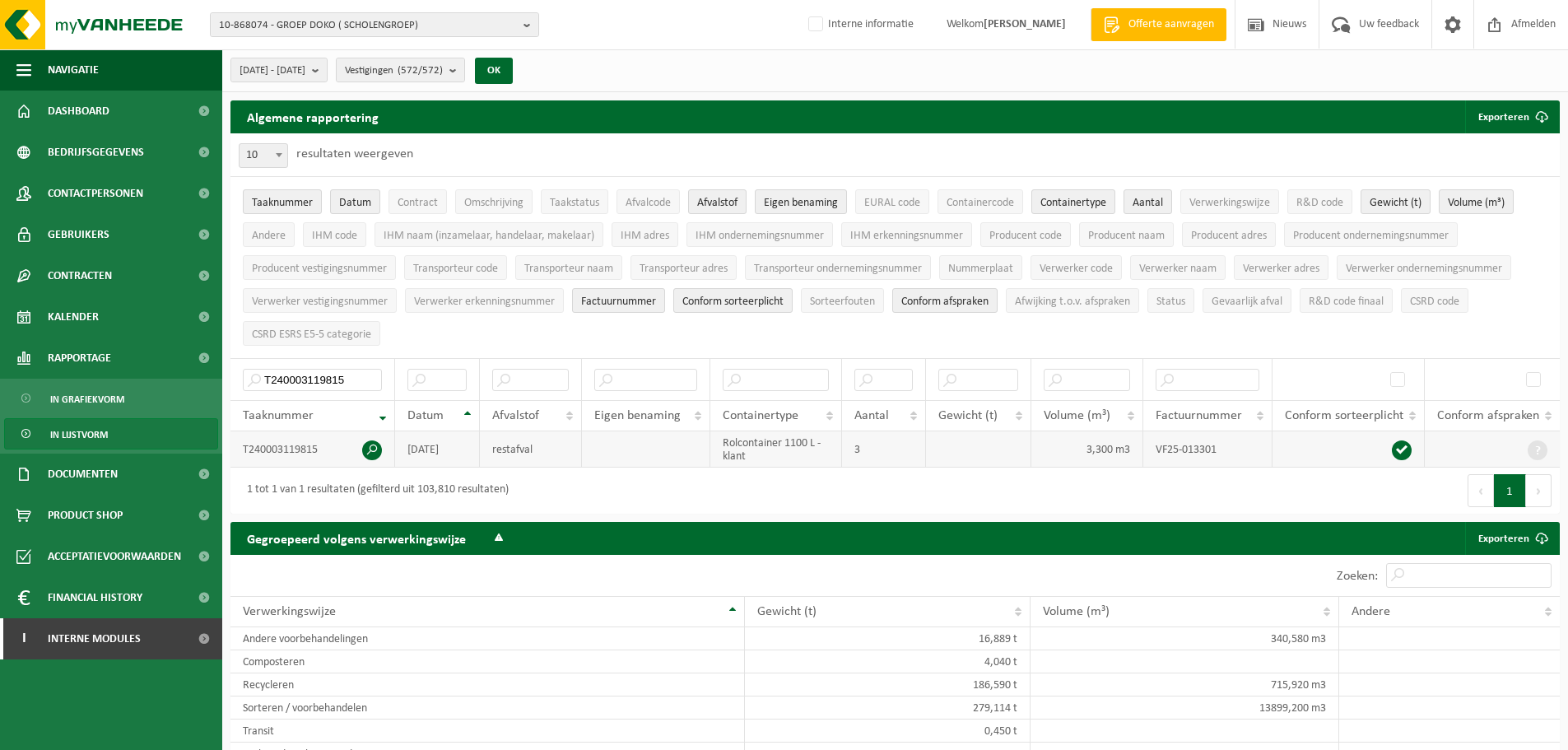
click at [371, 445] on span at bounding box center [373, 451] width 20 height 20
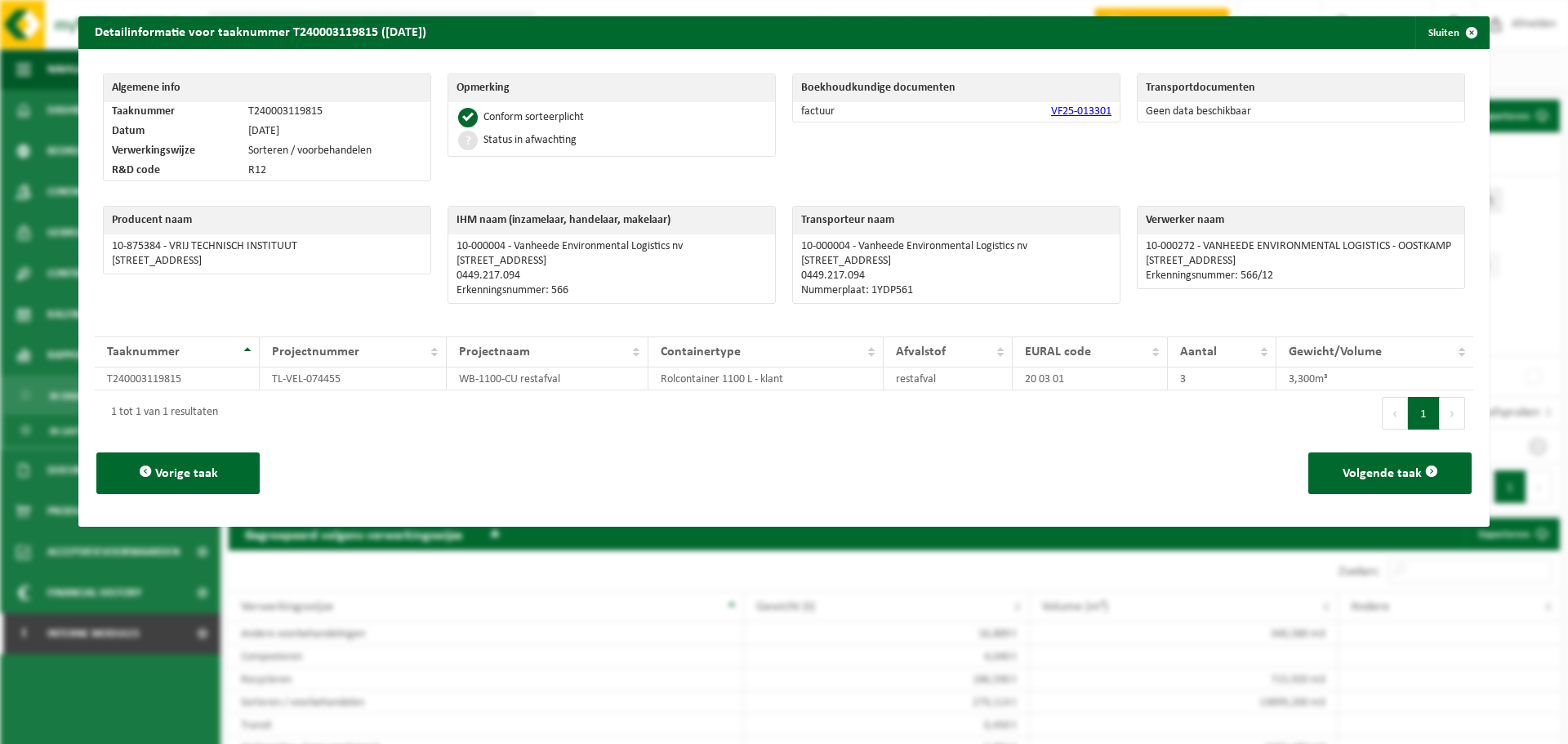
click at [1051, 115] on link "VF25-013301" at bounding box center [1081, 112] width 60 height 13
